Goal: Book appointment/travel/reservation

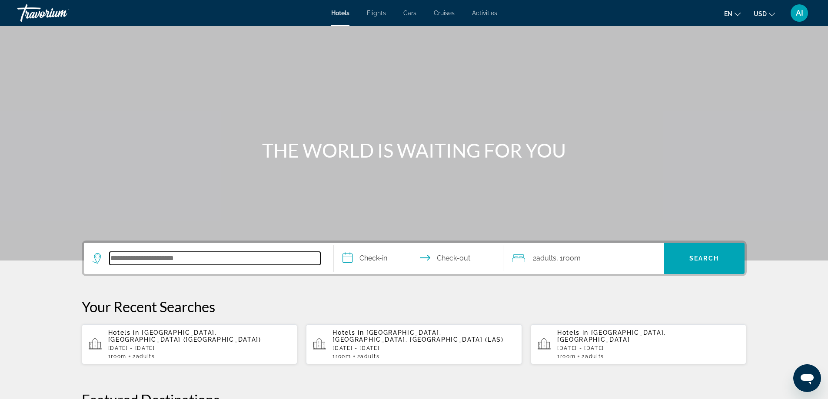
click at [183, 260] on input "Search hotel destination" at bounding box center [215, 258] width 211 height 13
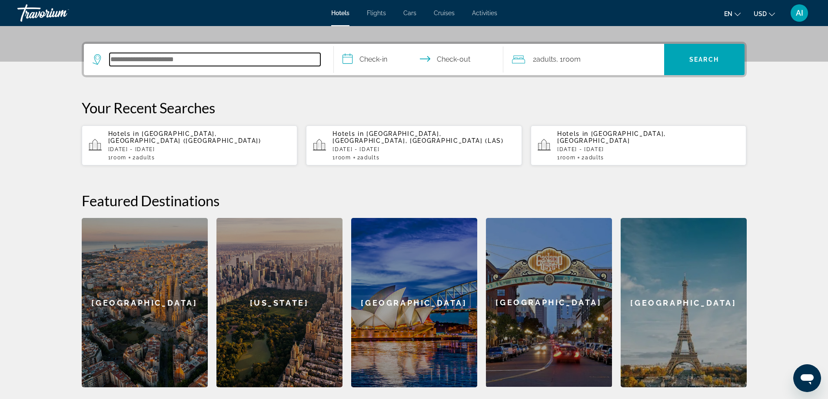
scroll to position [213, 0]
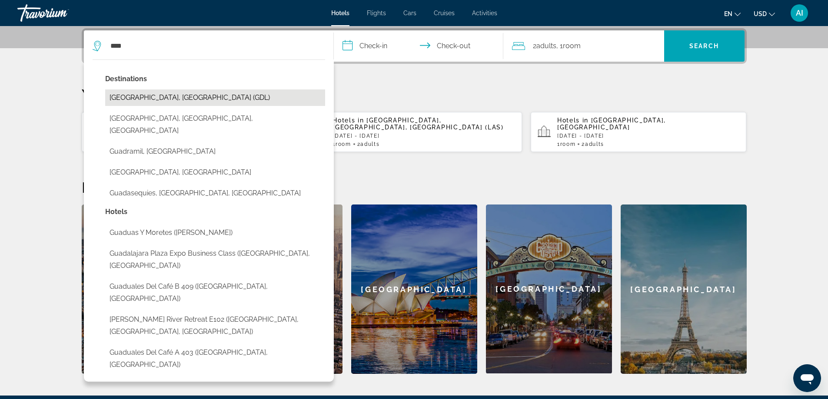
click at [120, 98] on button "[GEOGRAPHIC_DATA], [GEOGRAPHIC_DATA] (GDL)" at bounding box center [215, 98] width 220 height 17
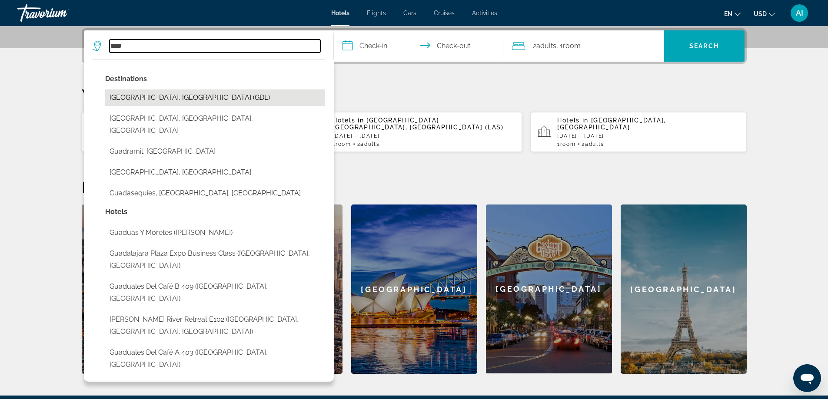
type input "**********"
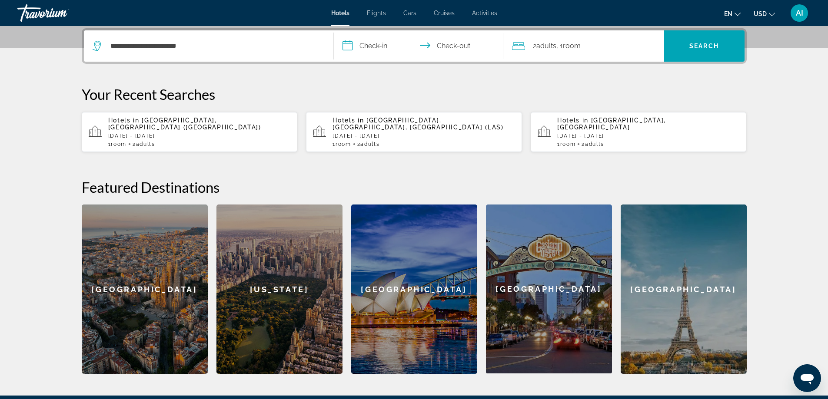
click at [379, 44] on input "**********" at bounding box center [420, 47] width 173 height 34
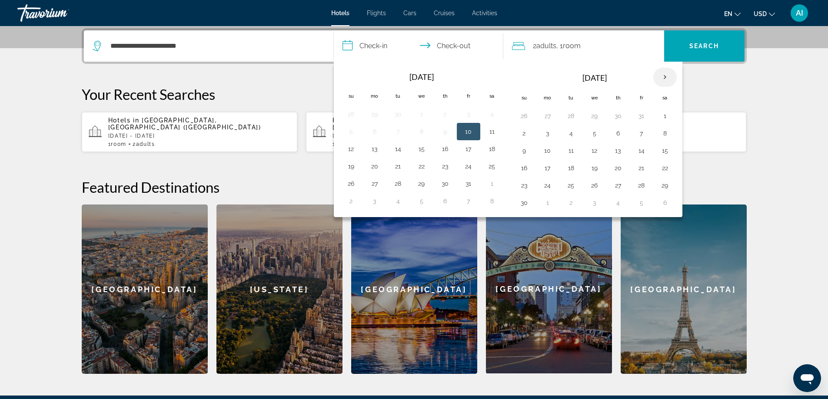
click at [661, 74] on th "Next month" at bounding box center [664, 77] width 23 height 19
click at [665, 168] on button "21" at bounding box center [665, 168] width 14 height 12
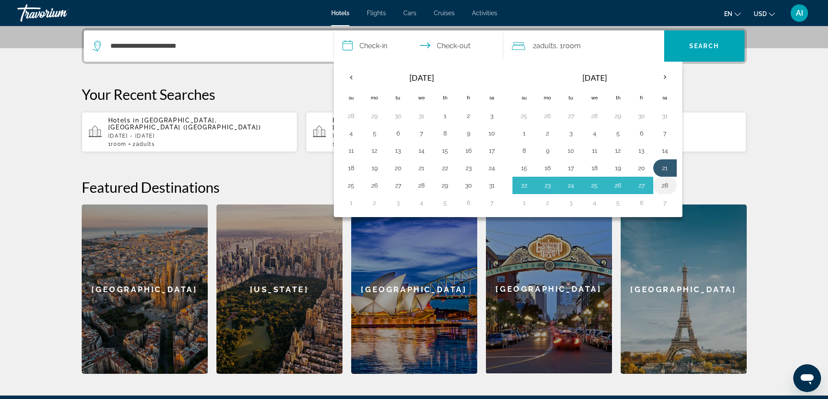
click at [667, 188] on button "28" at bounding box center [665, 185] width 14 height 12
type input "**********"
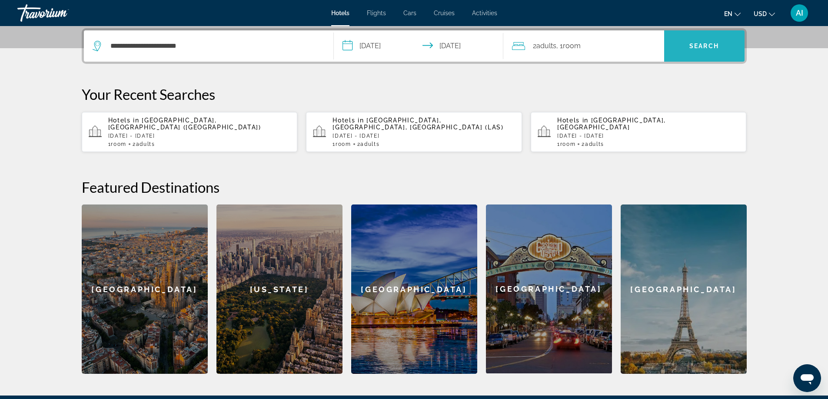
click at [693, 55] on span "Search" at bounding box center [704, 46] width 80 height 21
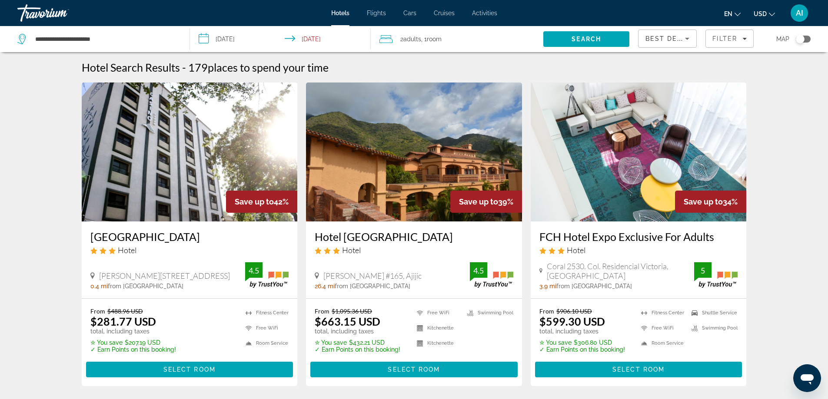
click at [174, 259] on div "[GEOGRAPHIC_DATA] Hotel" at bounding box center [189, 245] width 199 height 31
click at [163, 178] on img "Main content" at bounding box center [190, 152] width 216 height 139
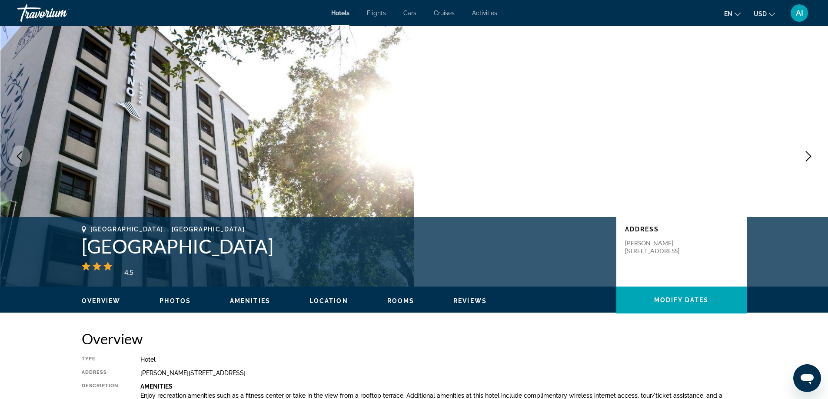
scroll to position [174, 0]
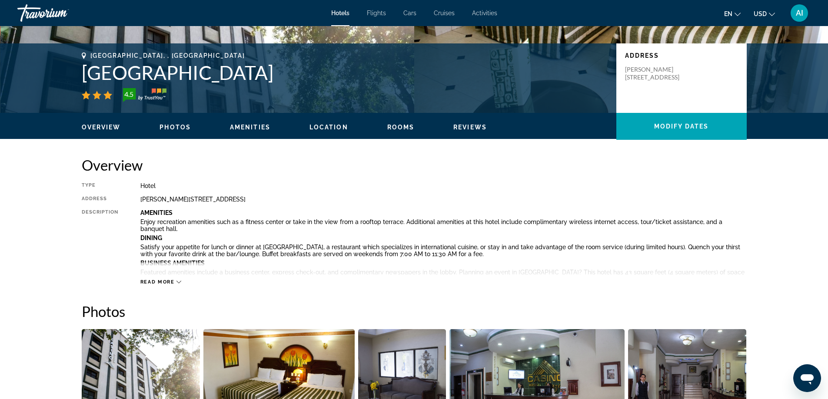
drag, startPoint x: 240, startPoint y: 78, endPoint x: 81, endPoint y: 73, distance: 159.6
click at [81, 73] on div "[GEOGRAPHIC_DATA], , [GEOGRAPHIC_DATA] 4.5 Address [PERSON_NAME][STREET_ADDRESS]" at bounding box center [414, 78] width 700 height 52
copy h1 "[GEOGRAPHIC_DATA]"
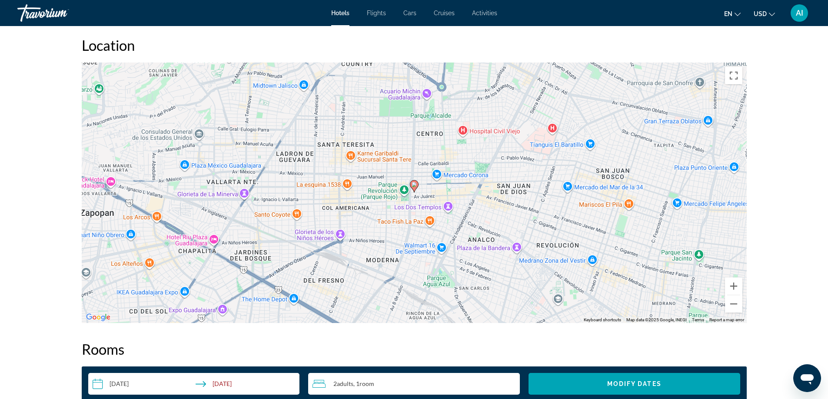
scroll to position [1159, 0]
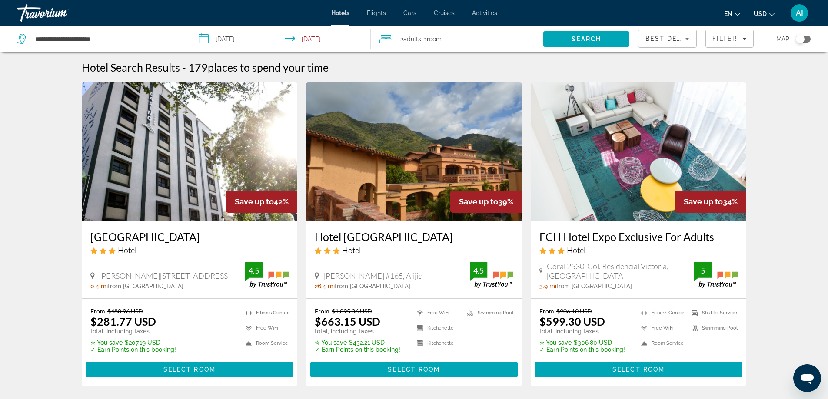
click at [405, 183] on img "Main content" at bounding box center [414, 152] width 216 height 139
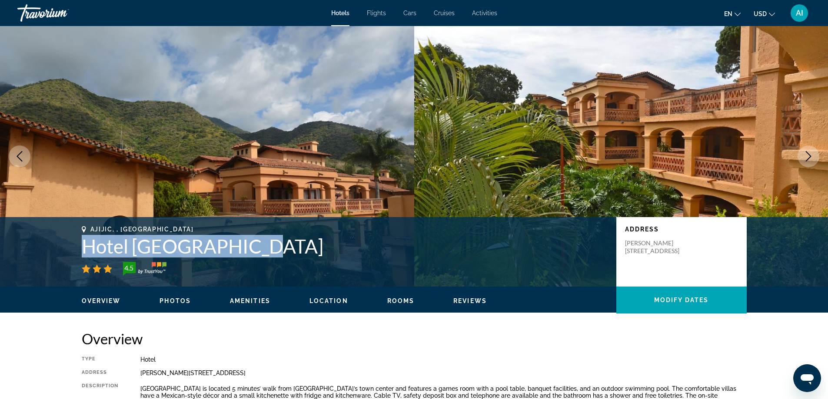
drag, startPoint x: 79, startPoint y: 235, endPoint x: 262, endPoint y: 252, distance: 183.7
click at [262, 252] on div "Ajijic, , [GEOGRAPHIC_DATA] [GEOGRAPHIC_DATA] 4.5 Address [PERSON_NAME][STREET_…" at bounding box center [414, 252] width 700 height 52
copy h1 "Hotel [GEOGRAPHIC_DATA]"
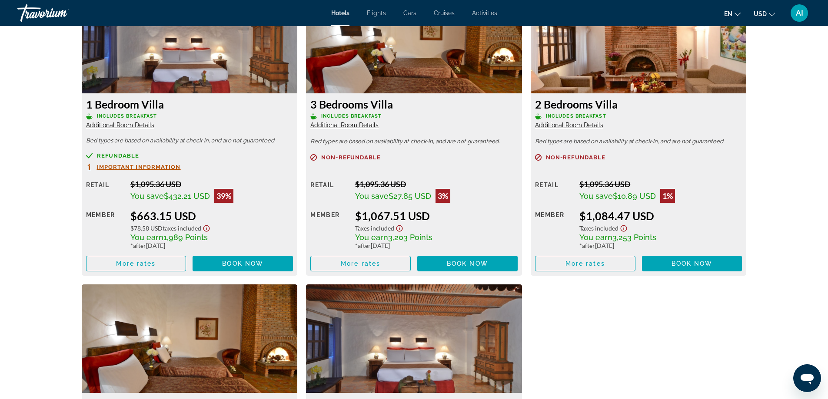
scroll to position [1217, 0]
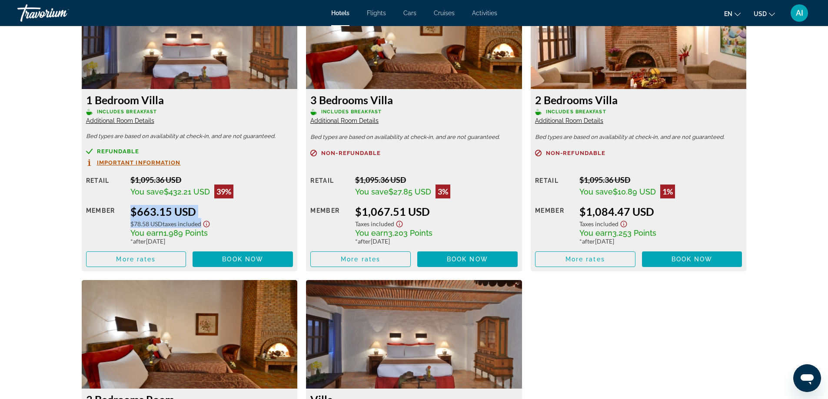
drag, startPoint x: 125, startPoint y: 211, endPoint x: 211, endPoint y: 220, distance: 86.1
click at [211, 220] on div "Retail $1,095.36 USD You save $432.21 USD 39% when you redeem Member $663.15 US…" at bounding box center [189, 221] width 207 height 92
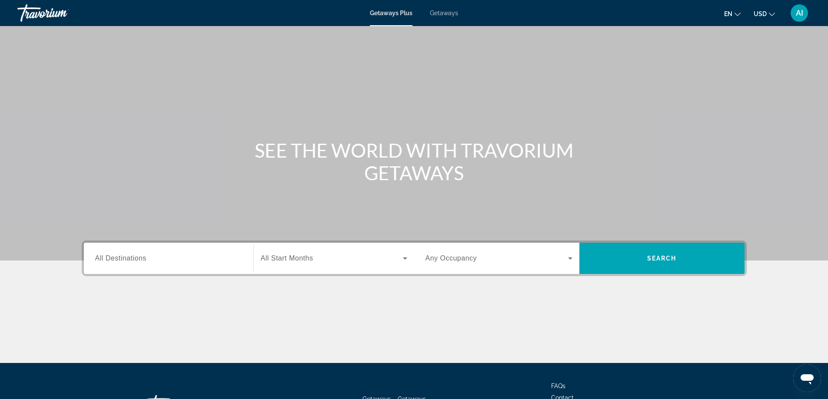
click at [435, 10] on span "Getaways" at bounding box center [444, 13] width 28 height 7
click at [129, 259] on span "All Destinations" at bounding box center [120, 258] width 51 height 7
click at [129, 259] on input "Destination All Destinations" at bounding box center [168, 259] width 147 height 10
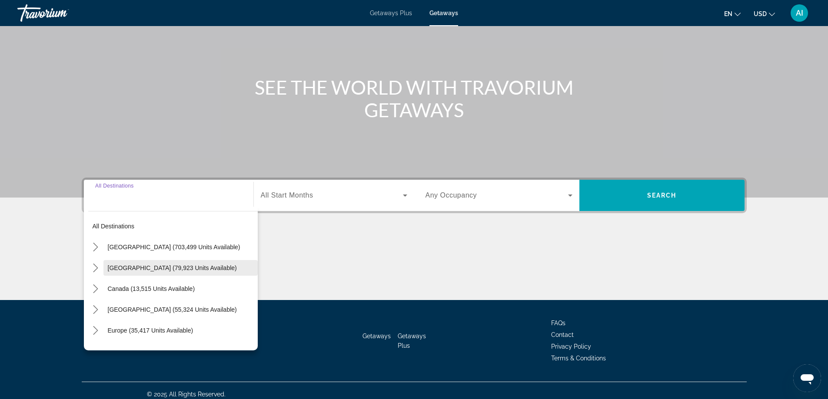
scroll to position [70, 0]
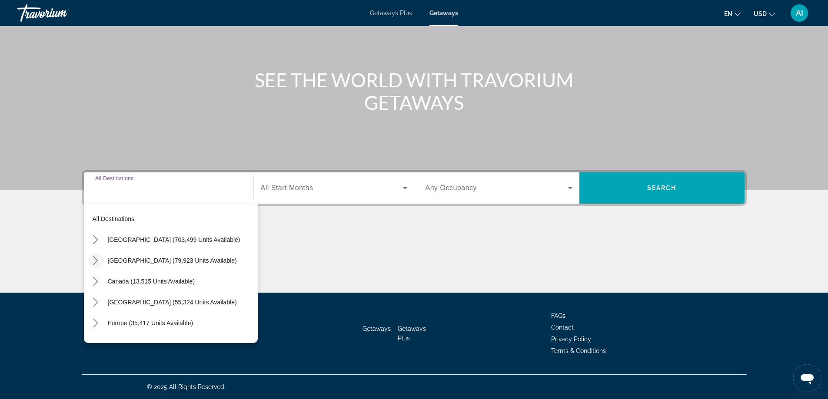
click at [97, 261] on icon "Toggle Mexico (79,923 units available) submenu" at bounding box center [95, 260] width 5 height 9
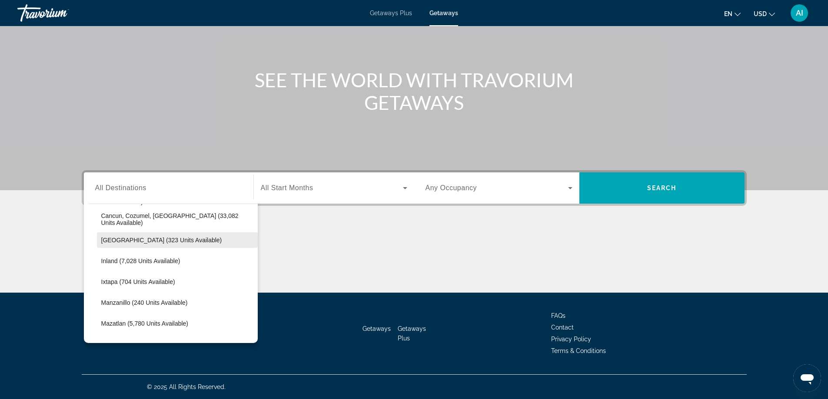
scroll to position [46, 0]
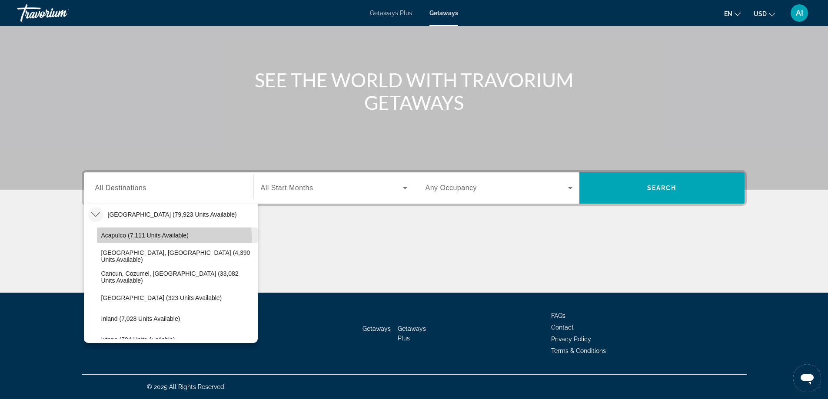
click at [146, 242] on span "Select destination: Acapulco (7,111 units available)" at bounding box center [177, 235] width 161 height 21
type input "**********"
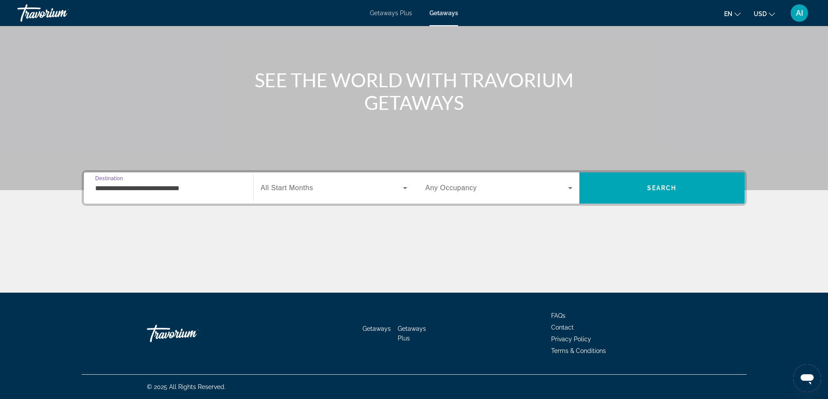
click at [284, 196] on div "Search widget" at bounding box center [334, 188] width 146 height 24
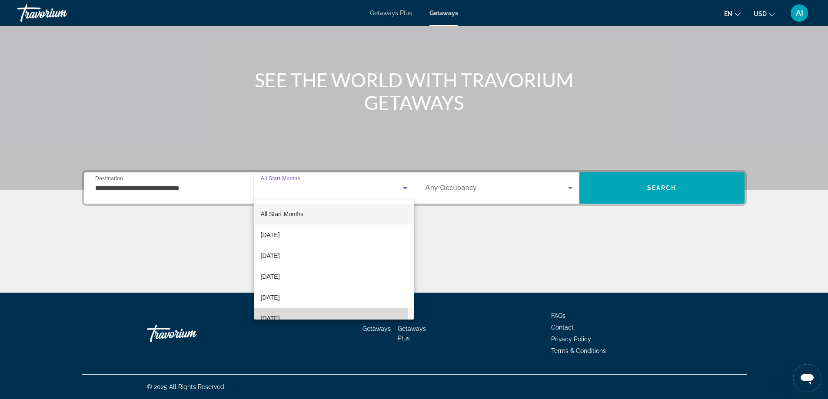
click at [268, 315] on span "February 2026" at bounding box center [270, 318] width 19 height 10
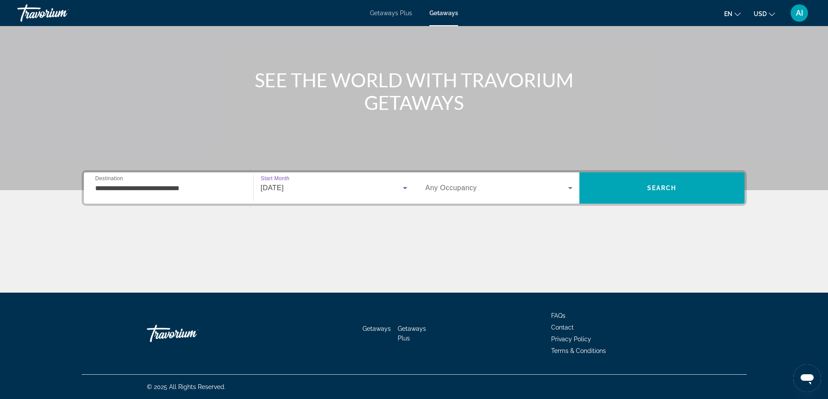
click at [510, 189] on span "Search widget" at bounding box center [496, 188] width 143 height 10
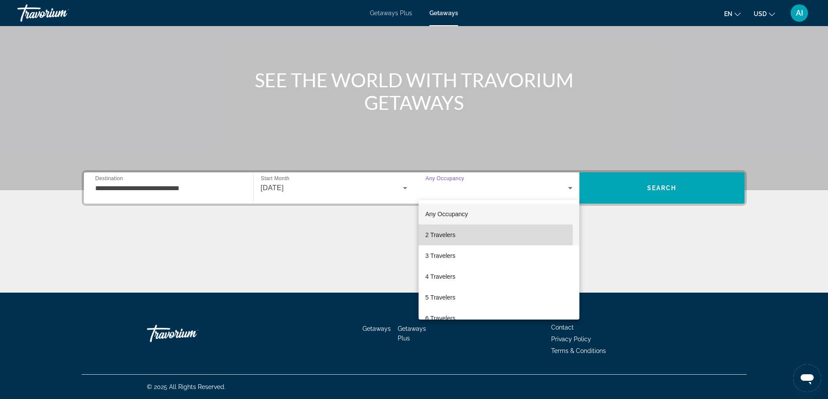
click at [418, 235] on mat-option "2 Travelers" at bounding box center [498, 235] width 161 height 21
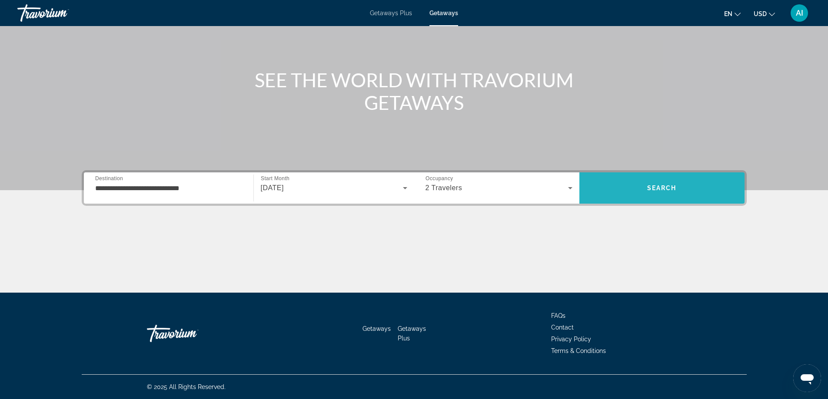
click at [641, 180] on button "Search" at bounding box center [661, 188] width 165 height 31
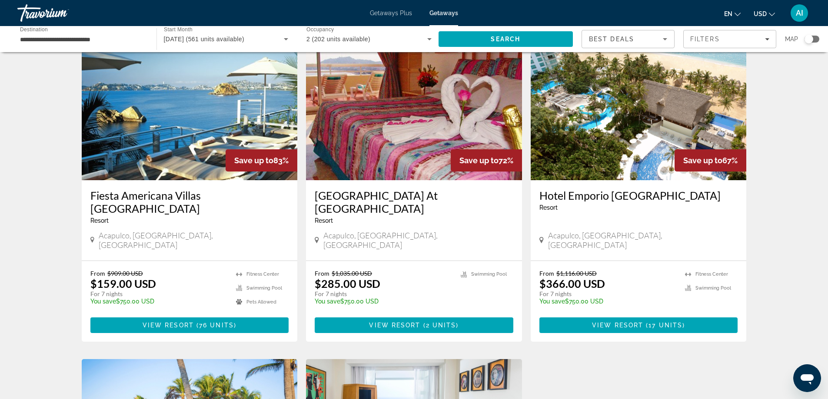
scroll to position [58, 0]
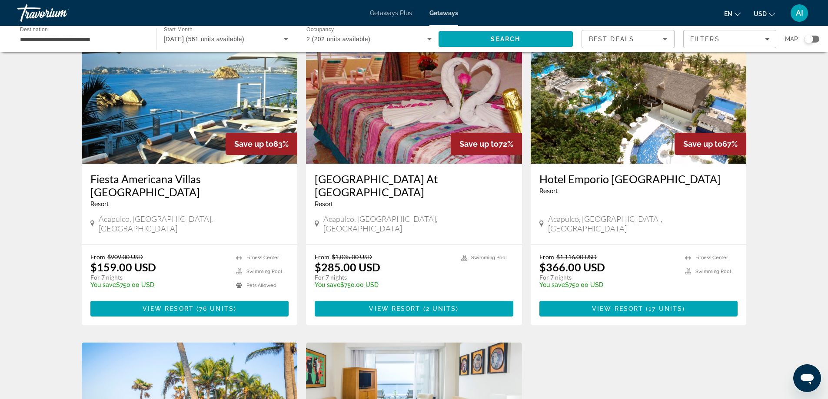
click at [179, 134] on img "Main content" at bounding box center [190, 94] width 216 height 139
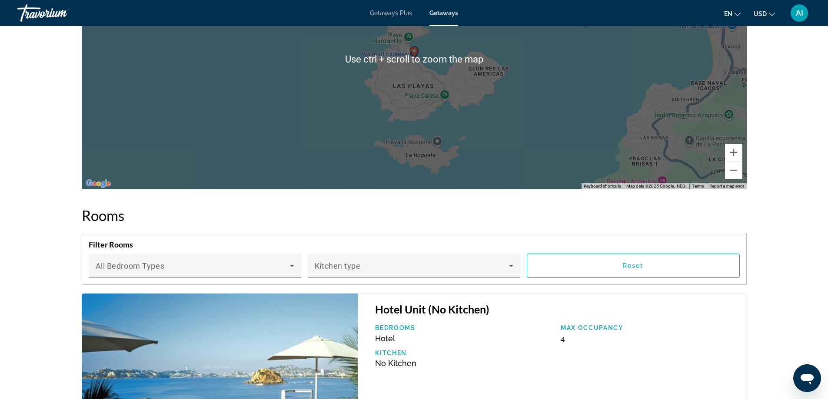
scroll to position [1540, 0]
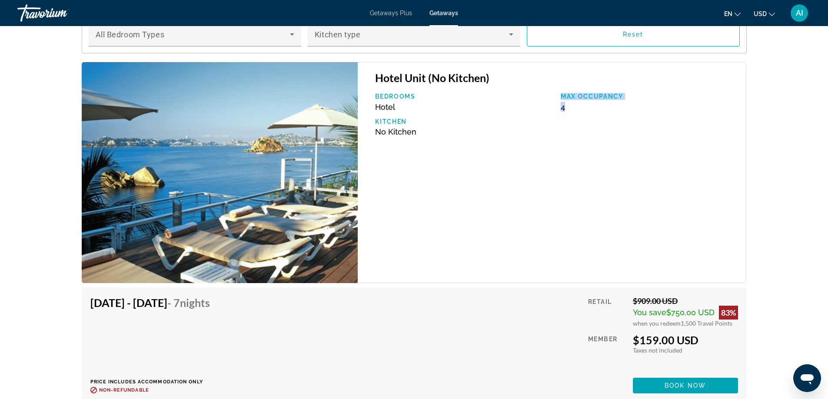
drag, startPoint x: 560, startPoint y: 96, endPoint x: 627, endPoint y: 104, distance: 66.9
click at [627, 104] on div "Max Occupancy 4" at bounding box center [649, 102] width 186 height 19
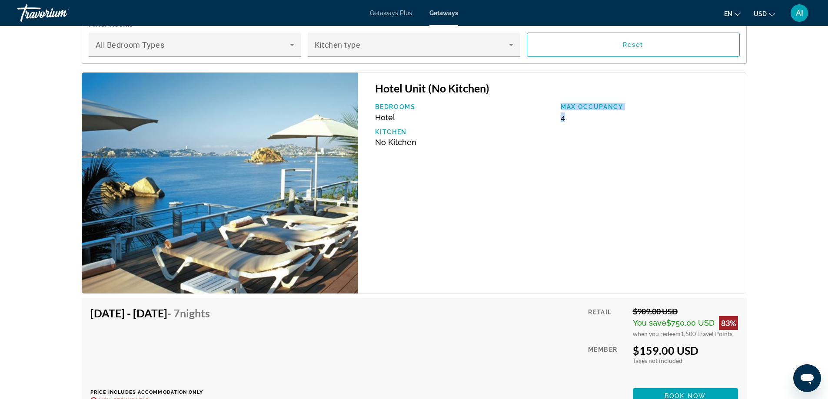
scroll to position [1714, 0]
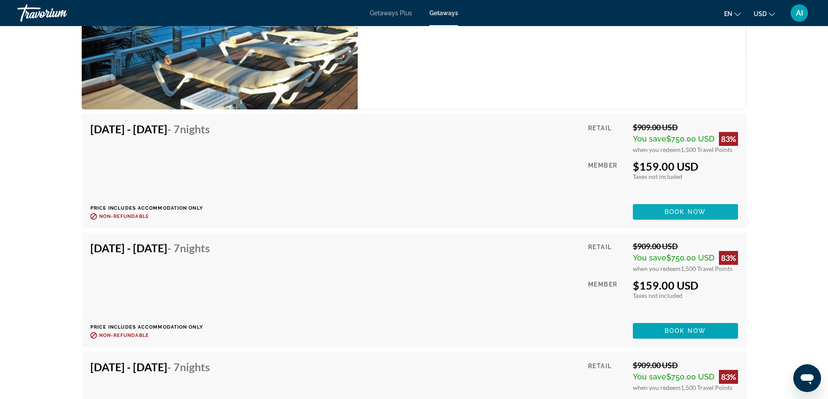
click at [680, 214] on span "Book now" at bounding box center [684, 212] width 41 height 7
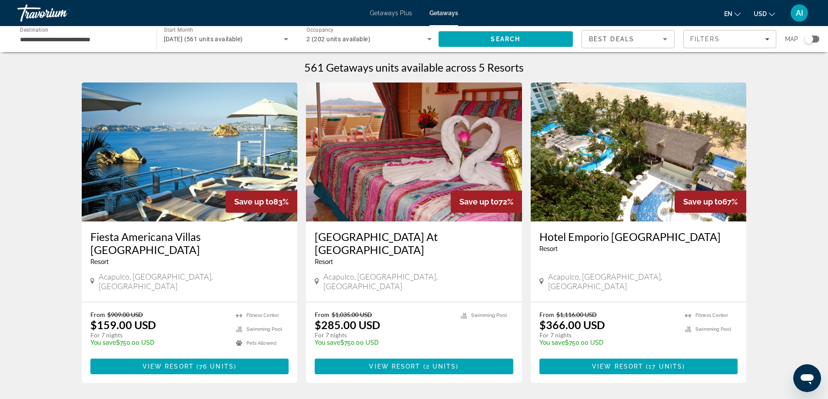
scroll to position [58, 0]
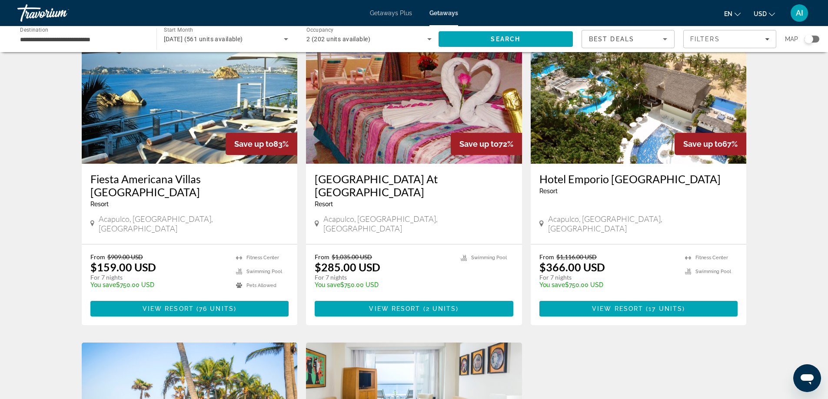
click at [374, 151] on img "Main content" at bounding box center [414, 94] width 216 height 139
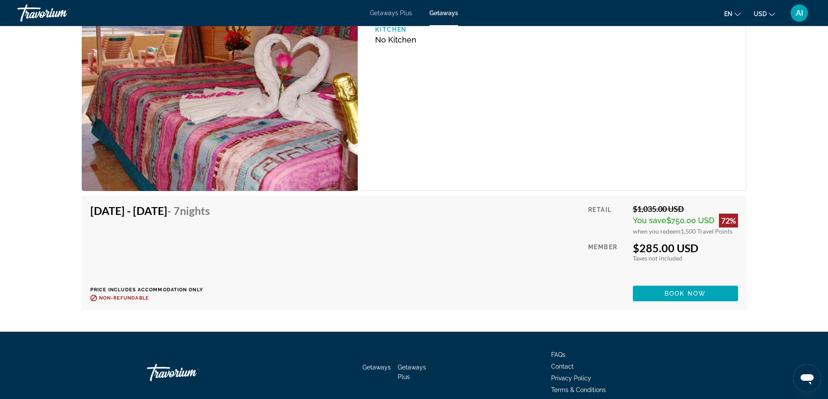
scroll to position [1474, 0]
